Goal: Answer question/provide support: Share knowledge or assist other users

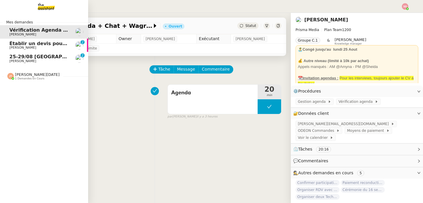
click at [33, 47] on span "[PERSON_NAME]" at bounding box center [22, 48] width 27 height 4
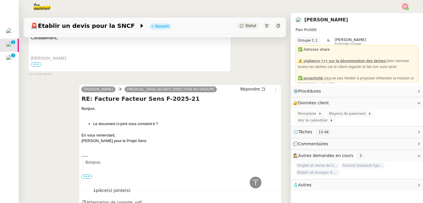
scroll to position [409, 0]
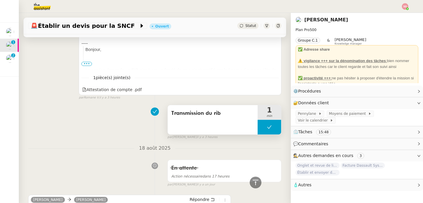
click at [257, 126] on button at bounding box center [268, 127] width 23 height 15
click at [261, 126] on icon at bounding box center [263, 127] width 5 height 5
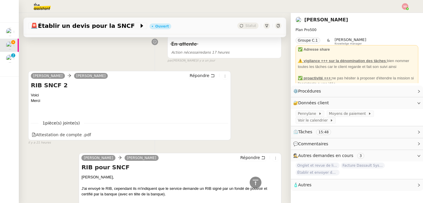
scroll to position [536, 0]
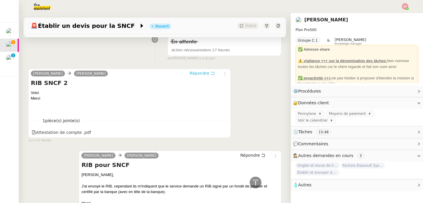
click at [196, 75] on span "Répondre" at bounding box center [200, 73] width 20 height 6
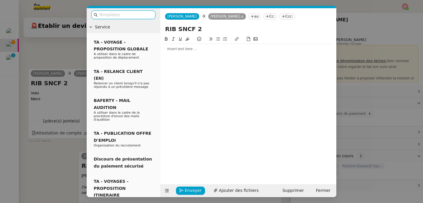
scroll to position [581, 0]
click at [185, 47] on div at bounding box center [248, 48] width 171 height 5
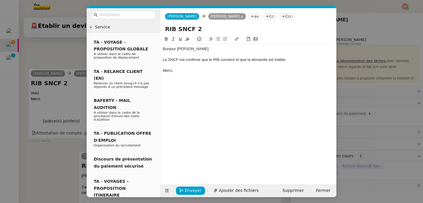
scroll to position [610, 0]
click at [188, 190] on span "Envoyer" at bounding box center [193, 191] width 17 height 7
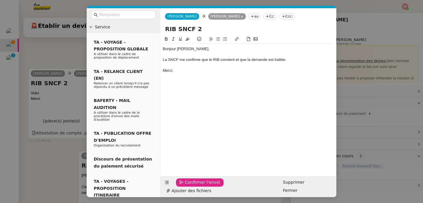
click at [188, 186] on span "Confirmer l'envoi" at bounding box center [202, 182] width 35 height 7
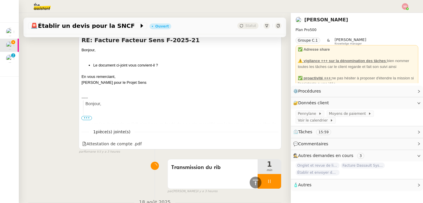
scroll to position [419, 0]
click at [266, 185] on div at bounding box center [268, 182] width 23 height 15
click at [269, 185] on button at bounding box center [275, 182] width 12 height 15
click at [252, 182] on icon at bounding box center [255, 182] width 7 height 7
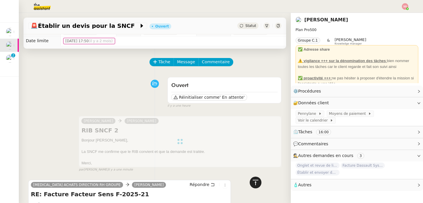
scroll to position [0, 0]
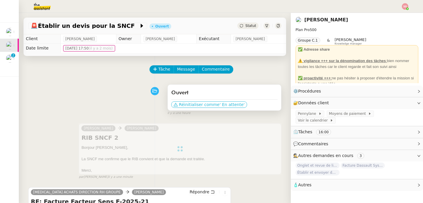
click at [219, 106] on span "' En attente'" at bounding box center [231, 105] width 25 height 6
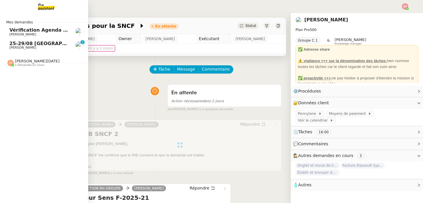
click at [9, 45] on span "25-29/08 [GEOGRAPHIC_DATA] - [GEOGRAPHIC_DATA]" at bounding box center [79, 44] width 140 height 6
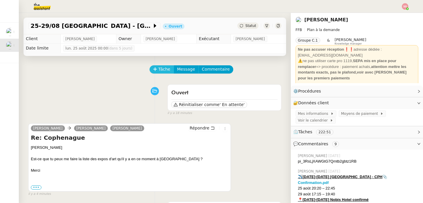
click at [155, 65] on button "Tâche" at bounding box center [161, 69] width 24 height 8
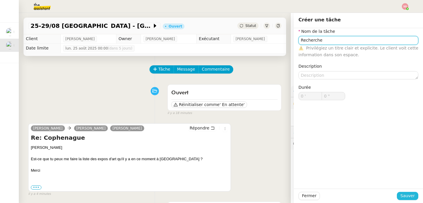
type input "Recherche"
click at [401, 198] on span "Sauver" at bounding box center [407, 196] width 14 height 7
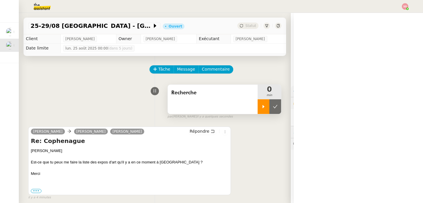
click at [259, 107] on div at bounding box center [263, 107] width 12 height 15
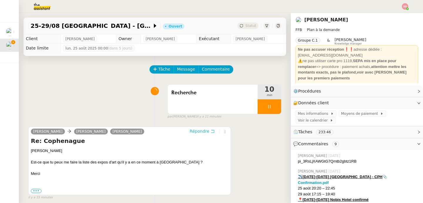
click at [206, 129] on button "Répondre" at bounding box center [202, 131] width 29 height 6
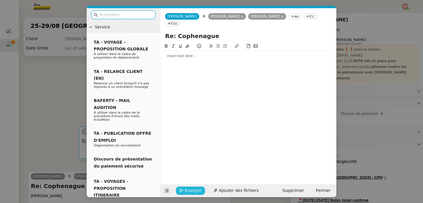
click at [169, 193] on icon at bounding box center [167, 191] width 8 height 4
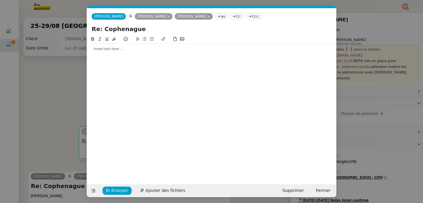
click at [120, 53] on div at bounding box center [211, 49] width 244 height 10
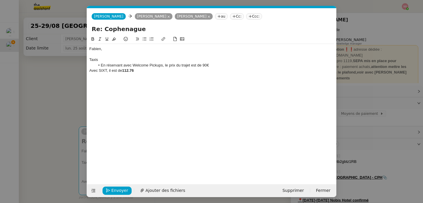
click at [92, 57] on div "Taxis" at bounding box center [211, 59] width 244 height 5
click at [89, 39] on button at bounding box center [92, 39] width 7 height 7
click at [107, 38] on icon at bounding box center [107, 39] width 4 height 4
click at [90, 70] on div "Avec SIXT, il est de 112.76" at bounding box center [211, 70] width 244 height 5
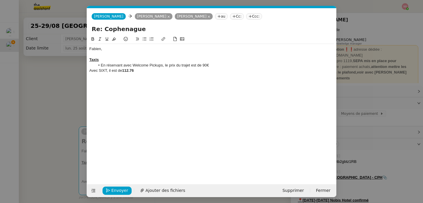
click at [143, 40] on icon at bounding box center [144, 39] width 4 height 4
click at [146, 71] on li "Avec SIXT, il est de 112.76" at bounding box center [214, 70] width 239 height 5
drag, startPoint x: 203, startPoint y: 65, endPoint x: 210, endPoint y: 65, distance: 7.3
click at [210, 65] on li "En réservant avec Welcome Pickups, le prix du trajet est de 90€" at bounding box center [214, 65] width 239 height 5
click at [94, 38] on icon at bounding box center [93, 39] width 3 height 4
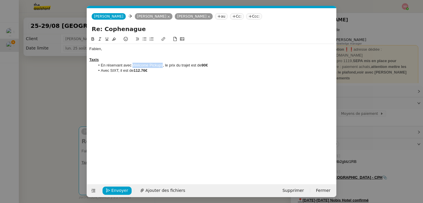
drag, startPoint x: 133, startPoint y: 65, endPoint x: 162, endPoint y: 63, distance: 29.1
click at [162, 63] on li "En réservant avec Welcome Pickups, le prix du trajet est de 90€" at bounding box center [214, 65] width 239 height 5
click at [93, 41] on icon at bounding box center [93, 39] width 4 height 4
click at [163, 38] on icon at bounding box center [163, 39] width 4 height 4
paste input "[URL][DOMAIN_NAME]"
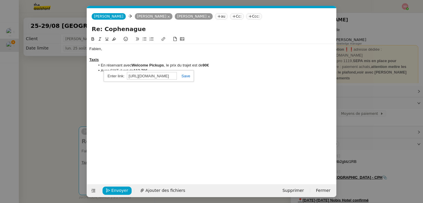
scroll to position [0, 47]
click at [191, 74] on div "[URL][DOMAIN_NAME]" at bounding box center [149, 75] width 90 height 11
click at [187, 78] on div "[URL][DOMAIN_NAME]" at bounding box center [149, 75] width 90 height 11
click at [187, 77] on link at bounding box center [184, 76] width 14 height 4
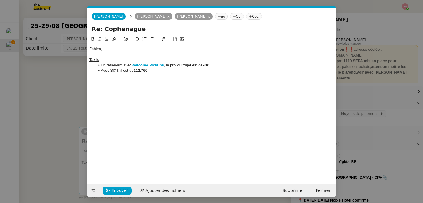
click at [117, 72] on li "Avec SIXT, il est de 112.76€" at bounding box center [214, 70] width 239 height 5
click at [90, 37] on button at bounding box center [92, 39] width 7 height 7
click at [167, 70] on li "Avec SIXT , il est de 112.76€" at bounding box center [214, 70] width 239 height 5
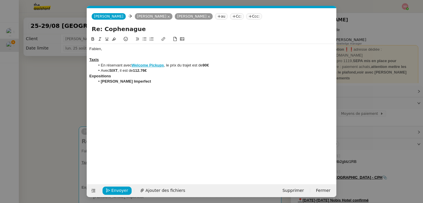
click at [95, 76] on strong "Expositions" at bounding box center [100, 76] width 22 height 4
click at [107, 40] on icon at bounding box center [107, 39] width 4 height 4
click at [119, 82] on strong "[PERSON_NAME] Imperfect" at bounding box center [126, 81] width 50 height 4
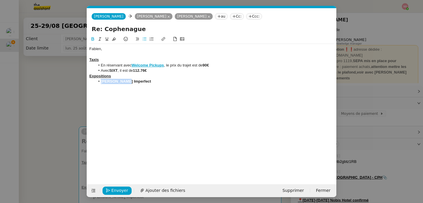
click at [119, 82] on strong "[PERSON_NAME] Imperfect" at bounding box center [126, 81] width 50 height 4
click at [92, 40] on icon at bounding box center [93, 39] width 3 height 4
click at [155, 80] on li "[PERSON_NAME] Imperfect" at bounding box center [214, 81] width 239 height 5
drag, startPoint x: 140, startPoint y: 83, endPoint x: 101, endPoint y: 82, distance: 39.1
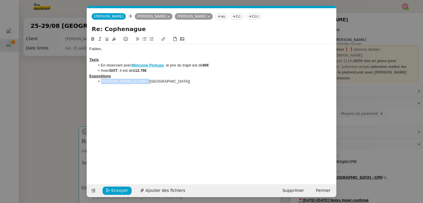
click at [101, 82] on li "[PERSON_NAME] au SMK ([GEOGRAPHIC_DATA])" at bounding box center [214, 81] width 239 height 5
click at [161, 41] on icon at bounding box center [163, 39] width 4 height 4
paste input "[URL][DOMAIN_NAME]"
click at [160, 93] on link at bounding box center [156, 92] width 14 height 4
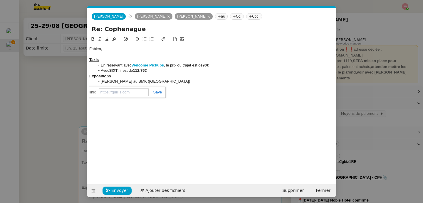
scroll to position [0, 0]
click at [205, 83] on li "[PERSON_NAME] au SMK ([GEOGRAPHIC_DATA])" at bounding box center [214, 81] width 239 height 5
click at [102, 86] on li "Glyptothèque [GEOGRAPHIC_DATA]" at bounding box center [214, 87] width 239 height 5
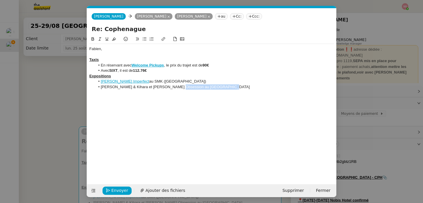
drag, startPoint x: 173, startPoint y: 86, endPoint x: 232, endPoint y: 87, distance: 58.7
click at [232, 87] on li "[PERSON_NAME] & Kihara et [PERSON_NAME] Obsession au [GEOGRAPHIC_DATA]" at bounding box center [214, 87] width 239 height 5
click at [163, 41] on icon at bounding box center [163, 39] width 4 height 4
paste input "[URL][DOMAIN_NAME]"
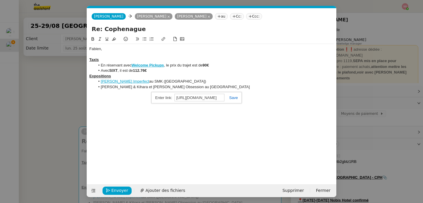
click at [232, 96] on link at bounding box center [231, 98] width 14 height 4
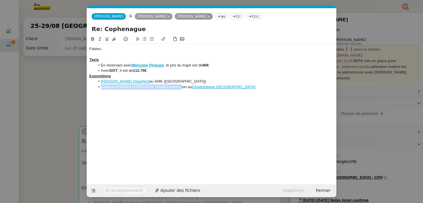
click at [235, 89] on li "[PERSON_NAME] & Kihara et [PERSON_NAME] Obsession au [GEOGRAPHIC_DATA]" at bounding box center [214, 87] width 239 height 5
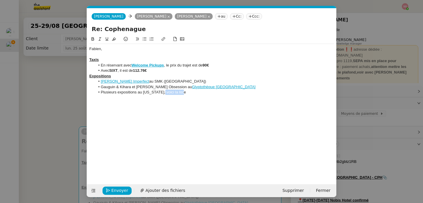
drag, startPoint x: 161, startPoint y: 92, endPoint x: 187, endPoint y: 91, distance: 25.6
click at [187, 91] on li "Plusieurs expositions au [US_STATE], voici la liste" at bounding box center [214, 92] width 239 height 5
click at [162, 39] on icon at bounding box center [163, 39] width 4 height 4
paste input "[URL][US_STATE][DOMAIN_NAME]"
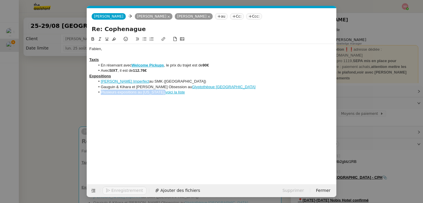
click at [190, 94] on li "Plusieurs expositions au [US_STATE], voici la liste" at bounding box center [214, 92] width 239 height 5
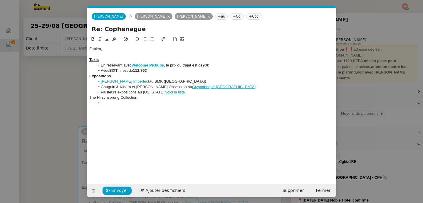
click at [90, 98] on div "The Hirschsprung Collection" at bounding box center [211, 97] width 244 height 5
click at [125, 99] on link "A DAY AT THE BEACH. Danish Art [DATE]-[DATE]" at bounding box center [131, 97] width 85 height 4
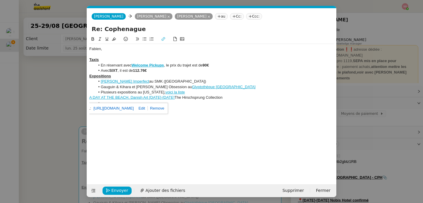
click at [147, 107] on link at bounding box center [141, 108] width 14 height 4
paste input "[DOMAIN_NAME][URL]"
click at [162, 106] on div "[URL][DOMAIN_NAME] [URL][DOMAIN_NAME]" at bounding box center [125, 108] width 90 height 11
click at [162, 107] on link at bounding box center [161, 108] width 14 height 4
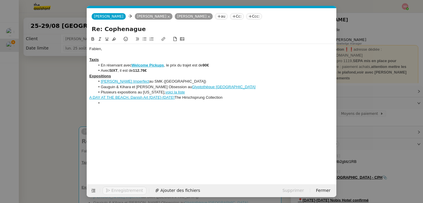
click at [171, 98] on div "A DAY AT THE BEACH. Danish Art [DATE]-[DATE] The Hirschsprung Collection" at bounding box center [211, 97] width 244 height 5
click at [124, 103] on li at bounding box center [214, 103] width 239 height 5
click at [143, 39] on icon at bounding box center [144, 39] width 4 height 4
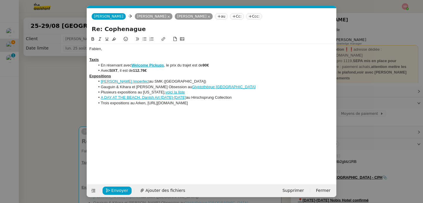
click at [141, 105] on li "Trois expositions au Arken, [URL][DOMAIN_NAME]" at bounding box center [214, 103] width 239 height 5
click at [161, 38] on icon at bounding box center [163, 39] width 4 height 4
paste input "[URL][DOMAIN_NAME]"
click at [177, 114] on link at bounding box center [175, 114] width 14 height 4
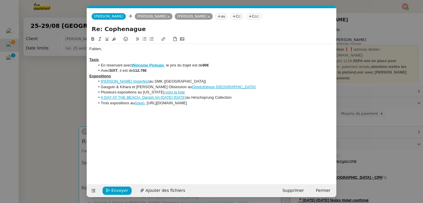
drag, startPoint x: 191, startPoint y: 102, endPoint x: 147, endPoint y: 104, distance: 44.4
click at [147, 104] on li "Trois expositions au Arken , [URL][DOMAIN_NAME]" at bounding box center [214, 103] width 239 height 5
click at [139, 104] on link "Arken" at bounding box center [139, 103] width 10 height 4
click at [188, 104] on li "Trois expositions au Arken , [URL][DOMAIN_NAME]" at bounding box center [214, 103] width 239 height 5
drag, startPoint x: 190, startPoint y: 103, endPoint x: 147, endPoint y: 106, distance: 42.6
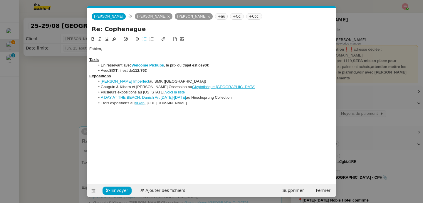
click at [147, 106] on li "Trois expositions au Arken , [URL][DOMAIN_NAME]" at bounding box center [214, 103] width 239 height 5
click at [144, 38] on icon at bounding box center [144, 39] width 4 height 4
click at [123, 109] on strong "[PERSON_NAME]" at bounding box center [117, 108] width 32 height 4
click at [151, 119] on link at bounding box center [142, 119] width 16 height 4
click at [148, 112] on div at bounding box center [211, 114] width 244 height 5
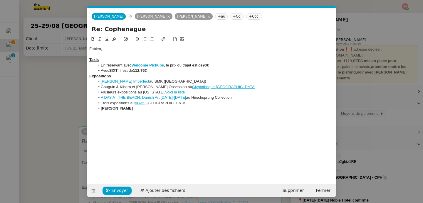
click at [166, 108] on li "[PERSON_NAME]" at bounding box center [214, 108] width 239 height 5
click at [144, 39] on icon at bounding box center [145, 39] width 4 height 3
drag, startPoint x: 101, startPoint y: 109, endPoint x: 148, endPoint y: 109, distance: 46.4
click at [148, 109] on strong "[PERSON_NAME] au musée" at bounding box center [126, 108] width 51 height 4
click at [94, 39] on icon at bounding box center [93, 39] width 3 height 4
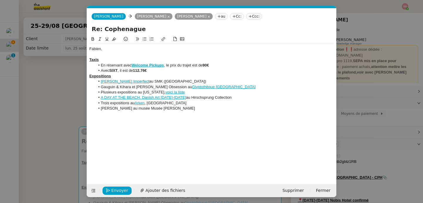
click at [142, 109] on span "[PERSON_NAME] au musée" at bounding box center [125, 108] width 49 height 4
click at [119, 110] on span "[PERSON_NAME] au" at bounding box center [119, 108] width 37 height 4
click at [164, 39] on icon at bounding box center [163, 39] width 4 height 4
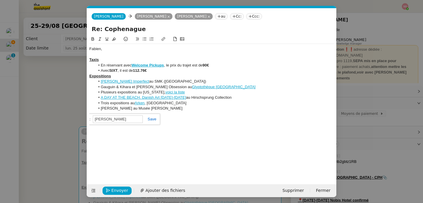
paste input "[URL][DOMAIN_NAME]"
click at [150, 119] on link at bounding box center [150, 119] width 14 height 4
click at [188, 111] on li "[PERSON_NAME] au [GEOGRAPHIC_DATA]" at bounding box center [214, 108] width 239 height 5
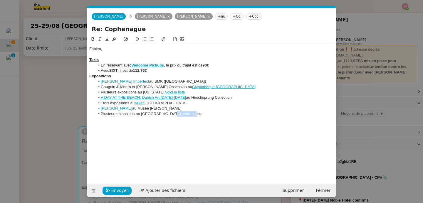
drag, startPoint x: 171, startPoint y: 114, endPoint x: 202, endPoint y: 114, distance: 31.4
click at [202, 114] on li "Plusieurs exposition au [GEOGRAPHIC_DATA], voici la liste" at bounding box center [214, 114] width 239 height 5
click at [163, 41] on button at bounding box center [163, 39] width 7 height 7
paste input "[URL][DOMAIN_NAME]"
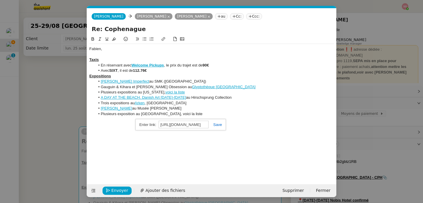
click at [219, 127] on link at bounding box center [215, 125] width 14 height 4
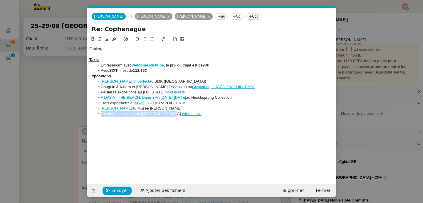
click at [210, 114] on li "Plusieurs exposition au [GEOGRAPHIC_DATA], voici la liste" at bounding box center [214, 114] width 239 height 5
drag, startPoint x: 182, startPoint y: 120, endPoint x: 206, endPoint y: 119, distance: 24.1
click at [206, 119] on li "Plusieurs expositions au [GEOGRAPHIC_DATA], voici la liste" at bounding box center [214, 119] width 239 height 5
click at [161, 39] on icon at bounding box center [163, 39] width 4 height 4
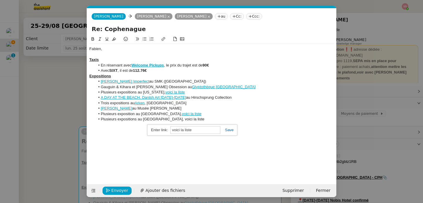
paste input "[URL][DOMAIN_NAME]"
click at [228, 130] on link at bounding box center [227, 130] width 14 height 4
click at [220, 123] on div at bounding box center [211, 124] width 244 height 5
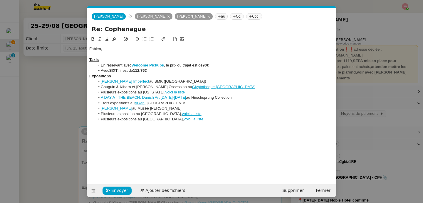
click at [148, 82] on li "[PERSON_NAME] au SMK ([GEOGRAPHIC_DATA])" at bounding box center [214, 81] width 239 height 5
click at [92, 40] on icon at bounding box center [93, 39] width 4 height 4
drag, startPoint x: 228, startPoint y: 86, endPoint x: 175, endPoint y: 89, distance: 53.2
click at [175, 89] on li "[PERSON_NAME] & Kihara et [PERSON_NAME] Obsession au [GEOGRAPHIC_DATA]" at bounding box center [214, 87] width 239 height 5
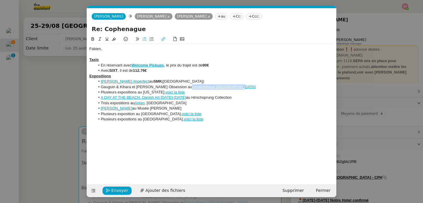
click at [93, 40] on icon at bounding box center [93, 39] width 3 height 4
click at [149, 94] on li "Plusieurs expositions au [US_STATE], voici la liste" at bounding box center [214, 92] width 239 height 5
click at [91, 38] on icon at bounding box center [93, 39] width 4 height 4
drag, startPoint x: 185, startPoint y: 98, endPoint x: 241, endPoint y: 95, distance: 55.8
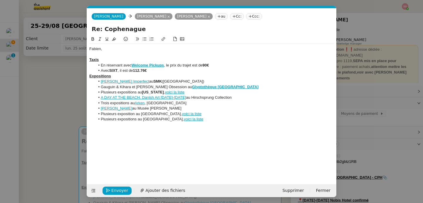
click at [241, 95] on li "A DAY AT THE BEACH. Danish Art [DATE]-[DATE] au Hirschsprung Collection" at bounding box center [214, 97] width 239 height 5
click at [91, 36] on button at bounding box center [92, 39] width 7 height 7
drag, startPoint x: 189, startPoint y: 103, endPoint x: 136, endPoint y: 104, distance: 53.1
click at [136, 104] on li "Trois expositions au [GEOGRAPHIC_DATA] , [GEOGRAPHIC_DATA]" at bounding box center [214, 103] width 239 height 5
click at [93, 39] on icon at bounding box center [93, 39] width 3 height 4
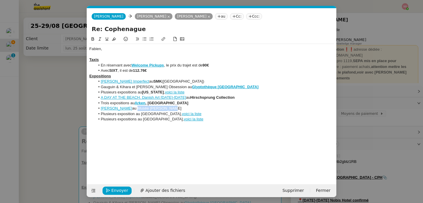
drag, startPoint x: 172, startPoint y: 108, endPoint x: 136, endPoint y: 110, distance: 36.5
click at [136, 110] on li "[PERSON_NAME] au [GEOGRAPHIC_DATA]" at bounding box center [214, 108] width 239 height 5
click at [91, 38] on icon at bounding box center [93, 39] width 4 height 4
drag, startPoint x: 141, startPoint y: 115, endPoint x: 169, endPoint y: 114, distance: 27.6
click at [169, 114] on li "Plusieurs exposition au [GEOGRAPHIC_DATA], voici la liste" at bounding box center [214, 114] width 239 height 5
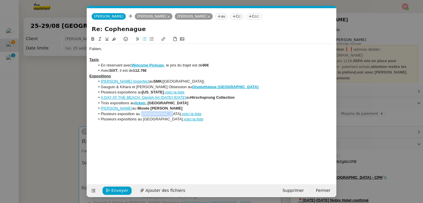
click at [94, 38] on icon at bounding box center [93, 39] width 4 height 4
drag, startPoint x: 142, startPoint y: 120, endPoint x: 179, endPoint y: 120, distance: 36.4
click at [179, 120] on li "Plusieurs expositions au [GEOGRAPHIC_DATA], voici la liste" at bounding box center [214, 119] width 239 height 5
click at [94, 40] on icon at bounding box center [93, 39] width 3 height 4
click at [217, 123] on div at bounding box center [211, 124] width 244 height 5
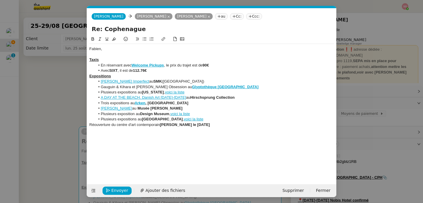
click at [145, 40] on icon at bounding box center [145, 39] width 4 height 3
drag, startPoint x: 173, startPoint y: 125, endPoint x: 202, endPoint y: 125, distance: 29.4
click at [202, 125] on strong "[PERSON_NAME] le [DATE]" at bounding box center [196, 125] width 50 height 4
click at [163, 38] on icon at bounding box center [163, 39] width 4 height 4
paste input "[URL][DOMAIN_NAME]"
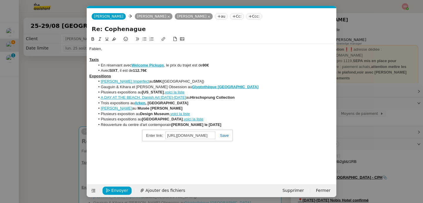
scroll to position [0, 5]
click at [226, 136] on link at bounding box center [222, 136] width 14 height 4
drag, startPoint x: 224, startPoint y: 125, endPoint x: 204, endPoint y: 125, distance: 20.5
click at [204, 125] on li "Réouverture du [GEOGRAPHIC_DATA][PERSON_NAME] le [DATE]" at bounding box center [214, 124] width 239 height 5
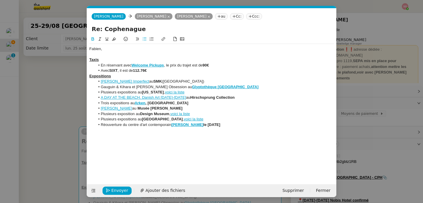
click at [94, 39] on icon at bounding box center [93, 39] width 4 height 4
click at [231, 126] on li "Réouverture du [GEOGRAPHIC_DATA][PERSON_NAME] le [DATE]" at bounding box center [214, 124] width 239 height 5
click at [226, 129] on li "Plusieurs expositions au [GEOGRAPHIC_DATA] Contemporary" at bounding box center [214, 130] width 239 height 5
drag, startPoint x: 192, startPoint y: 130, endPoint x: 214, endPoint y: 131, distance: 22.3
click at [214, 131] on li "Plusieurs expositions au [GEOGRAPHIC_DATA] Contemporary, voici la liste" at bounding box center [214, 130] width 239 height 5
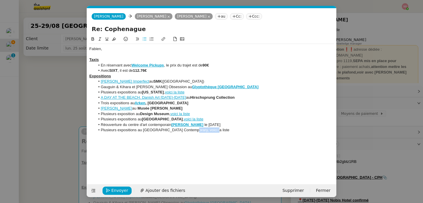
click at [162, 38] on icon at bounding box center [163, 39] width 4 height 4
paste input "[URL][DOMAIN_NAME]"
click at [240, 142] on link at bounding box center [237, 141] width 14 height 4
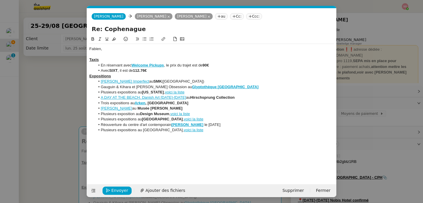
drag, startPoint x: 143, startPoint y: 131, endPoint x: 189, endPoint y: 131, distance: 46.4
click at [189, 131] on li "Plusieurs expositions au [GEOGRAPHIC_DATA] Contemporary, voici la liste" at bounding box center [214, 130] width 239 height 5
click at [92, 41] on icon at bounding box center [93, 39] width 3 height 4
click at [240, 131] on li "Plusieurs expositions au [GEOGRAPHIC_DATA] Contemporary , voici la liste" at bounding box center [214, 130] width 239 height 5
drag, startPoint x: 101, startPoint y: 131, endPoint x: 142, endPoint y: 130, distance: 41.1
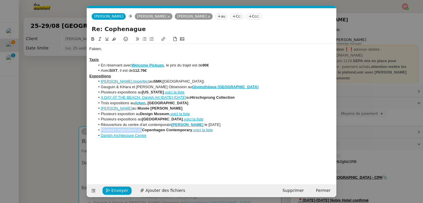
click at [142, 130] on li "Plusieurs expositions au [GEOGRAPHIC_DATA] Contemporary , voici la liste" at bounding box center [214, 130] width 239 height 5
copy li "Plusieurs expositions au"
click at [100, 137] on li "Danish Architecture Centre" at bounding box center [214, 135] width 239 height 5
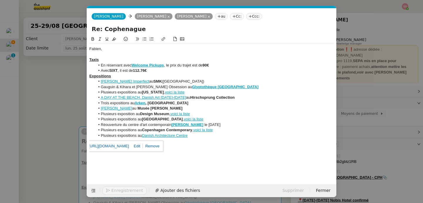
click at [163, 136] on link "Danish Architecture Centre" at bounding box center [164, 136] width 45 height 4
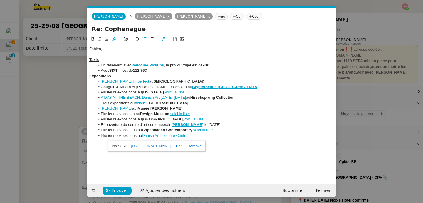
click at [201, 146] on link at bounding box center [193, 146] width 16 height 4
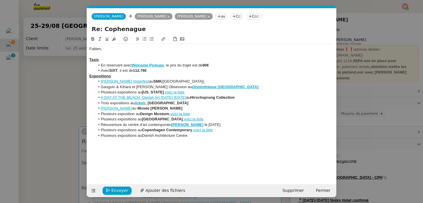
click at [203, 137] on li "Plusieurs expositions au [GEOGRAPHIC_DATA]" at bounding box center [214, 135] width 239 height 5
drag, startPoint x: 191, startPoint y: 136, endPoint x: 213, endPoint y: 136, distance: 21.4
click at [213, 136] on li "Plusieurs expositions au [GEOGRAPHIC_DATA], voici la liste" at bounding box center [214, 135] width 239 height 5
click at [164, 41] on button at bounding box center [163, 39] width 7 height 7
paste input "[URL][DOMAIN_NAME]"
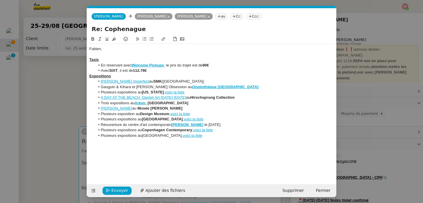
drag, startPoint x: 143, startPoint y: 135, endPoint x: 188, endPoint y: 136, distance: 45.5
click at [183, 136] on span "[GEOGRAPHIC_DATA]," at bounding box center [162, 136] width 41 height 4
click at [91, 38] on icon at bounding box center [93, 39] width 4 height 4
click at [228, 139] on div at bounding box center [211, 141] width 244 height 5
click at [192, 87] on strong "Glyptothèque [GEOGRAPHIC_DATA]" at bounding box center [225, 87] width 66 height 4
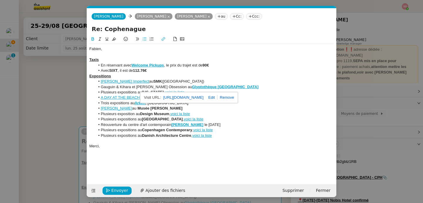
click at [217, 97] on link at bounding box center [210, 97] width 14 height 4
click at [228, 97] on link at bounding box center [226, 98] width 14 height 4
click at [220, 87] on strong "Glyptothèque [GEOGRAPHIC_DATA]" at bounding box center [225, 87] width 66 height 4
click at [234, 97] on link at bounding box center [225, 97] width 16 height 4
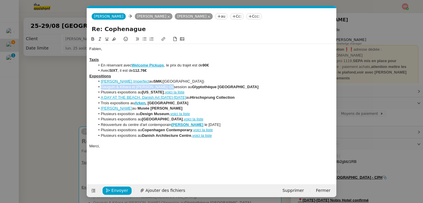
drag, startPoint x: 166, startPoint y: 89, endPoint x: 101, endPoint y: 85, distance: 65.6
click at [99, 88] on li "[PERSON_NAME] & Kihara et [PERSON_NAME] Obsession au [GEOGRAPHIC_DATA]" at bounding box center [214, 87] width 239 height 5
click at [161, 39] on button at bounding box center [163, 39] width 7 height 7
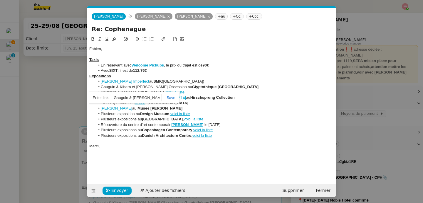
paste input "[URL][DOMAIN_NAME]"
type input "[URL][DOMAIN_NAME]"
click at [170, 96] on link at bounding box center [169, 98] width 14 height 4
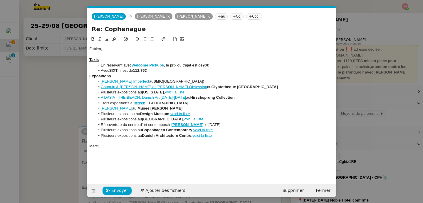
click at [227, 87] on li "[PERSON_NAME] & Kihara et [PERSON_NAME] Obsession au [GEOGRAPHIC_DATA]" at bounding box center [214, 87] width 239 height 5
click at [60, 116] on nz-modal-container "Service TA - VOYAGE - PROPOSITION GLOBALE A utiliser dans le cadre de propositi…" at bounding box center [211, 101] width 423 height 203
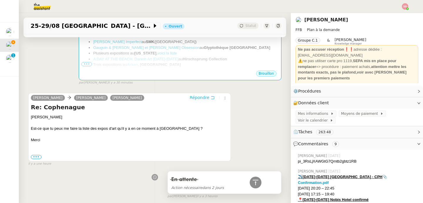
scroll to position [7, 0]
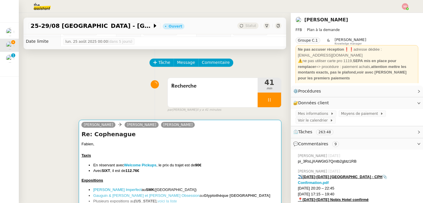
click at [248, 141] on div "Fabien," at bounding box center [179, 144] width 197 height 6
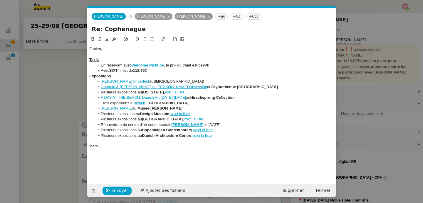
scroll to position [0, 12]
click at [123, 189] on span "Envoyer" at bounding box center [119, 191] width 17 height 7
click at [123, 189] on span "Confirmer l'envoi" at bounding box center [128, 191] width 35 height 7
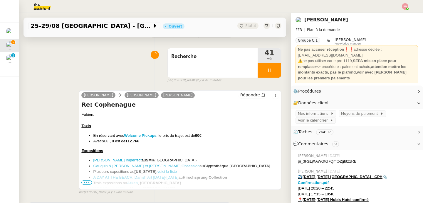
scroll to position [79, 0]
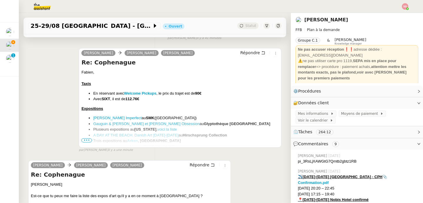
click at [84, 143] on span "•••" at bounding box center [86, 141] width 11 height 4
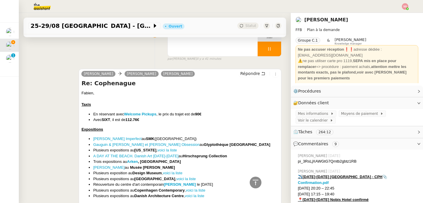
scroll to position [0, 0]
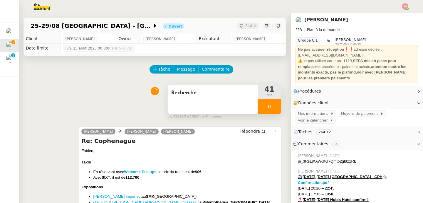
click at [267, 108] on icon at bounding box center [269, 106] width 5 height 5
click at [273, 106] on icon at bounding box center [275, 106] width 5 height 5
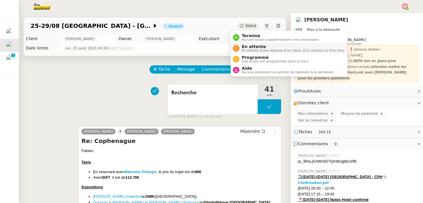
click at [242, 49] on span "En attente d'une réponse d'un client, d'un contact ou d'un tiers." at bounding box center [293, 50] width 103 height 3
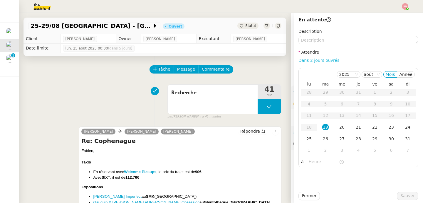
click at [321, 62] on link "Dans 2 jours ouvrés" at bounding box center [318, 60] width 41 height 5
type input "07:00"
drag, startPoint x: 396, startPoint y: 196, endPoint x: 393, endPoint y: 185, distance: 11.5
click at [397, 196] on button "Sauver" at bounding box center [407, 196] width 21 height 8
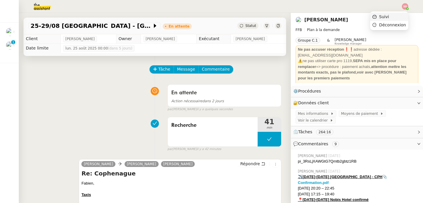
click at [402, 14] on li "Suivi" at bounding box center [389, 17] width 38 height 8
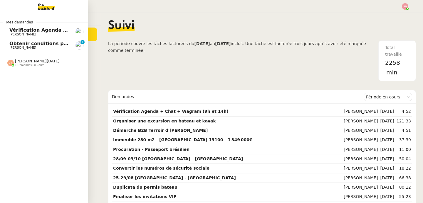
click at [18, 44] on span "Obtenir conditions pour achat places demi-finale" at bounding box center [73, 44] width 129 height 6
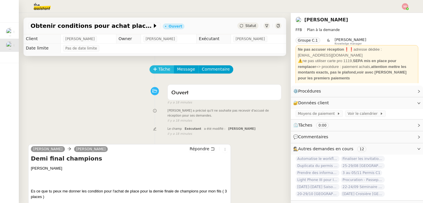
click at [154, 69] on button "Tâche" at bounding box center [161, 69] width 24 height 8
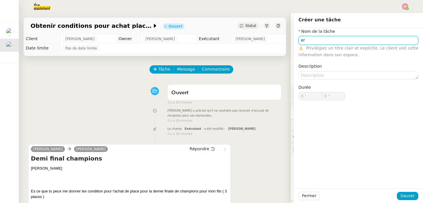
click at [312, 43] on input "er" at bounding box center [358, 40] width 120 height 9
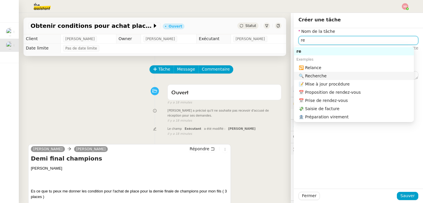
click at [311, 76] on div "🔍 Recherche" at bounding box center [355, 75] width 113 height 5
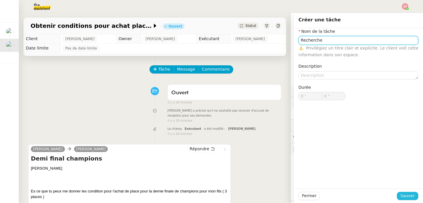
type input "Recherche"
click at [405, 199] on span "Sauver" at bounding box center [407, 196] width 14 height 7
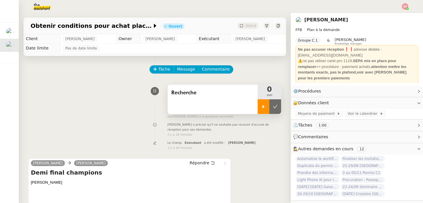
click at [258, 105] on div at bounding box center [263, 107] width 12 height 15
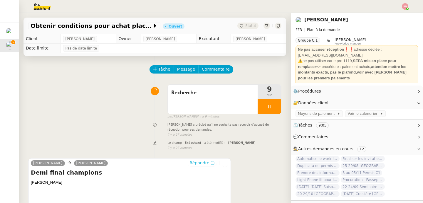
click at [200, 164] on span "Répondre" at bounding box center [200, 163] width 20 height 6
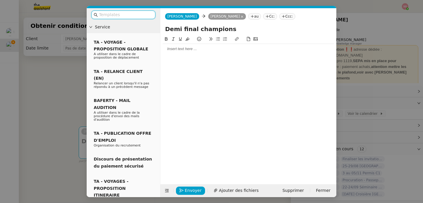
click at [191, 52] on div at bounding box center [248, 49] width 171 height 10
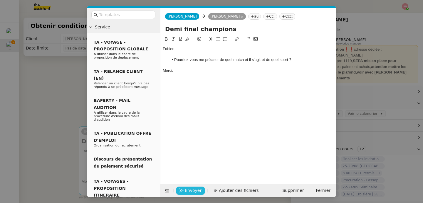
click at [197, 189] on span "Envoyer" at bounding box center [193, 191] width 17 height 7
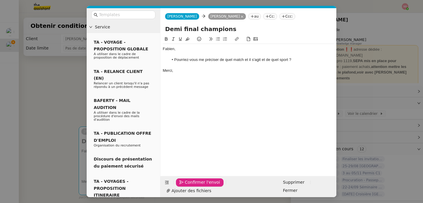
click at [197, 186] on span "Confirmer l'envoi" at bounding box center [202, 182] width 35 height 7
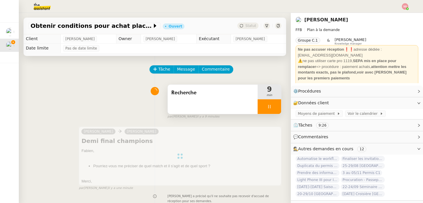
click at [271, 108] on div at bounding box center [268, 107] width 23 height 15
click at [271, 108] on button at bounding box center [275, 107] width 12 height 15
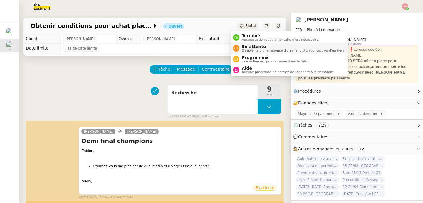
click at [244, 49] on span "En attente d'une réponse d'un client, d'un contact ou d'un tiers." at bounding box center [293, 50] width 103 height 3
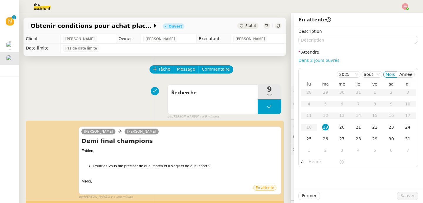
click at [321, 61] on link "Dans 2 jours ouvrés" at bounding box center [318, 60] width 41 height 5
type input "07:00"
click at [397, 198] on button "Sauver" at bounding box center [407, 196] width 21 height 8
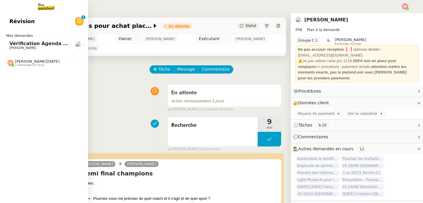
click at [18, 67] on div "[PERSON_NAME][DATE] 1 demandes en cours" at bounding box center [44, 60] width 88 height 17
click at [18, 71] on link "Effectuer un pré-recrutement téléphonique [PERSON_NAME]" at bounding box center [44, 76] width 88 height 14
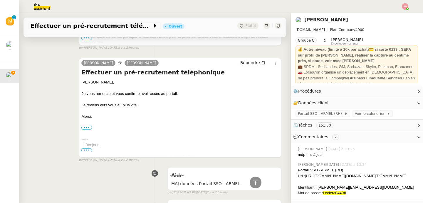
scroll to position [800, 0]
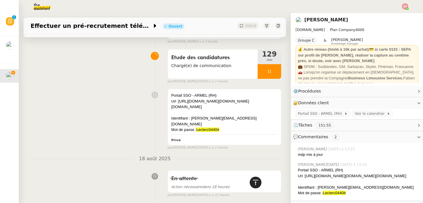
click at [252, 185] on icon at bounding box center [255, 182] width 7 height 7
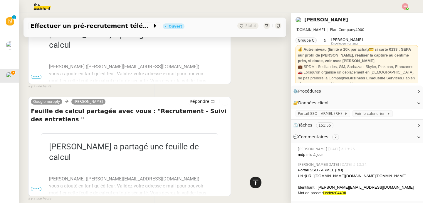
scroll to position [0, 0]
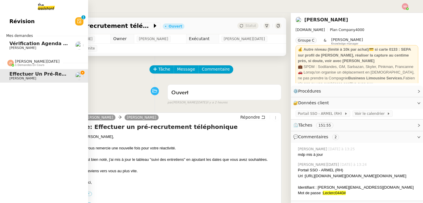
click at [10, 65] on div at bounding box center [10, 63] width 6 height 6
click at [34, 49] on span "[PERSON_NAME]" at bounding box center [38, 48] width 59 height 4
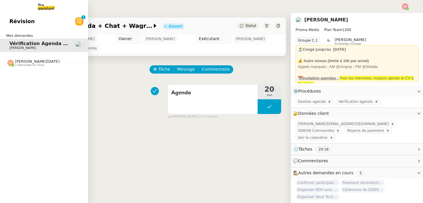
click at [33, 20] on link "Révision 0 1 2 3 4 5 6 7 8 9" at bounding box center [44, 22] width 88 height 14
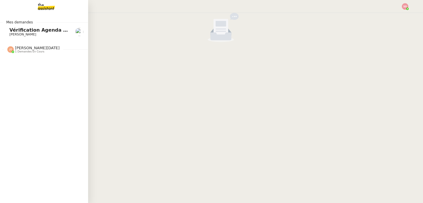
click at [21, 29] on span "Vérification Agenda + Chat + Wagram (9h et 14h)" at bounding box center [75, 30] width 132 height 6
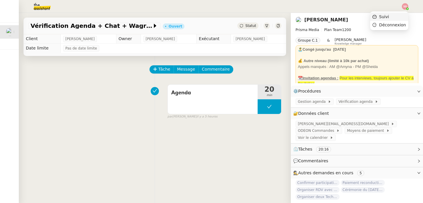
click at [382, 20] on li "Suivi" at bounding box center [389, 17] width 38 height 8
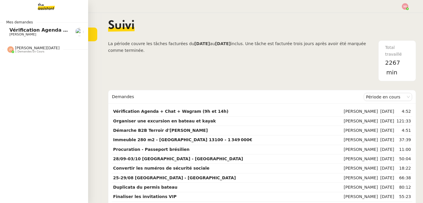
click at [21, 35] on span "[PERSON_NAME]" at bounding box center [22, 35] width 27 height 4
